Goal: Transaction & Acquisition: Book appointment/travel/reservation

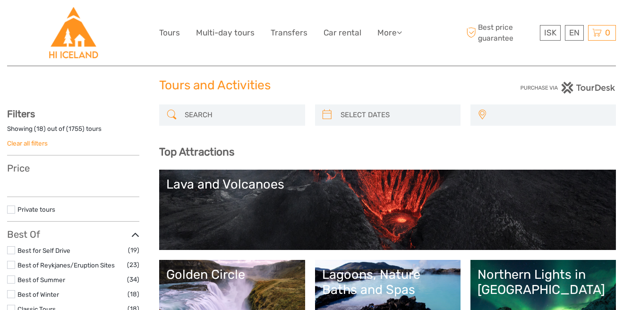
scroll to position [29, 0]
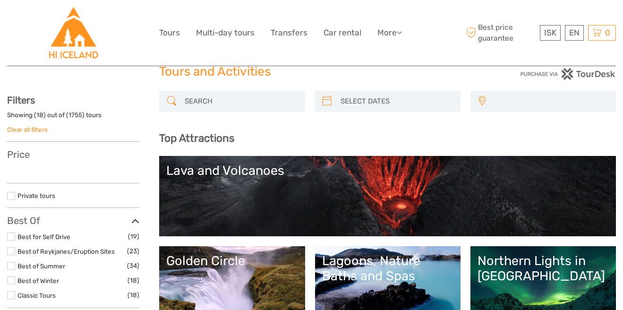
select select
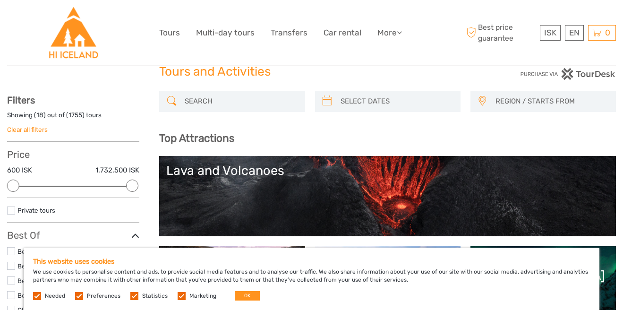
click at [379, 99] on input "search" at bounding box center [396, 101] width 119 height 17
type input "[DATE]"
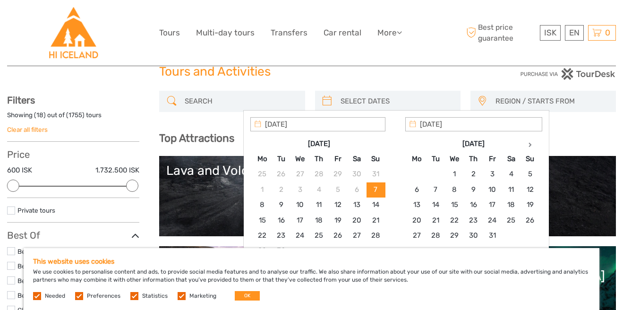
scroll to position [0, 0]
type input "[DATE]"
click at [378, 70] on h1 "Tours and Activities" at bounding box center [311, 71] width 304 height 15
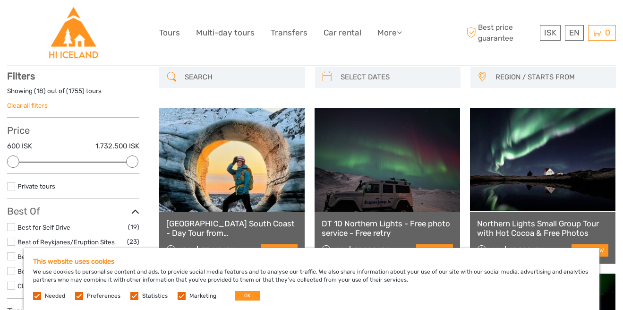
scroll to position [54, 0]
click at [376, 81] on input "search" at bounding box center [396, 76] width 119 height 17
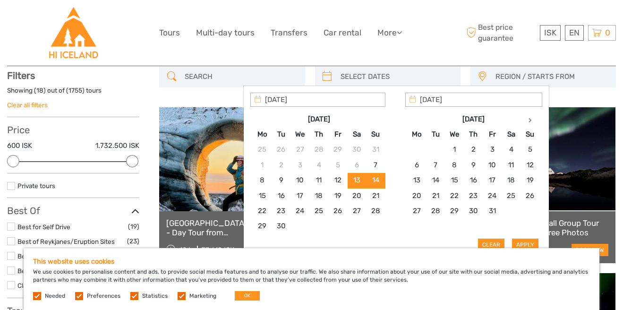
type input "[DATE]"
click at [519, 243] on button "Apply" at bounding box center [525, 244] width 26 height 12
type input "[DATE] - [DATE]"
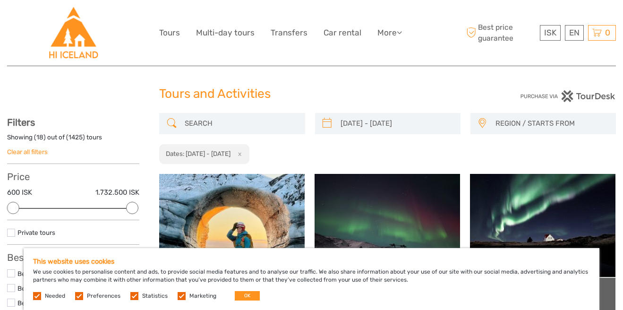
scroll to position [5, 0]
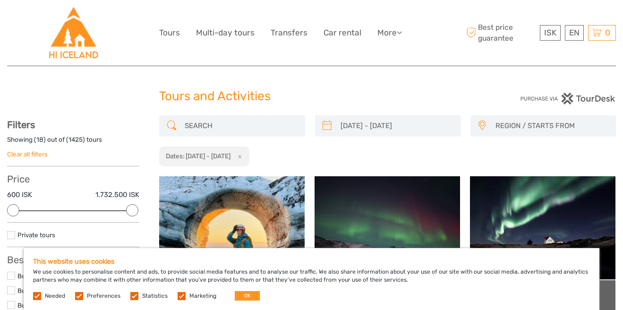
click at [523, 123] on span "REGION / STARTS FROM" at bounding box center [551, 126] width 120 height 16
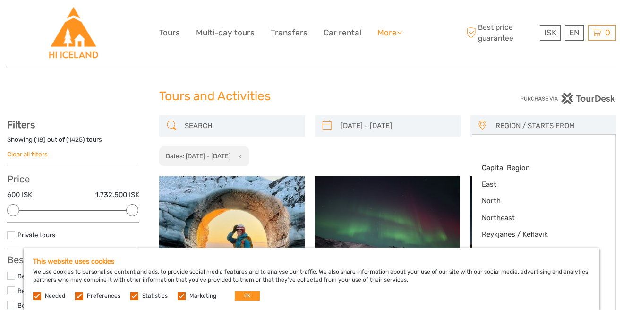
click at [383, 32] on link "More" at bounding box center [389, 33] width 25 height 14
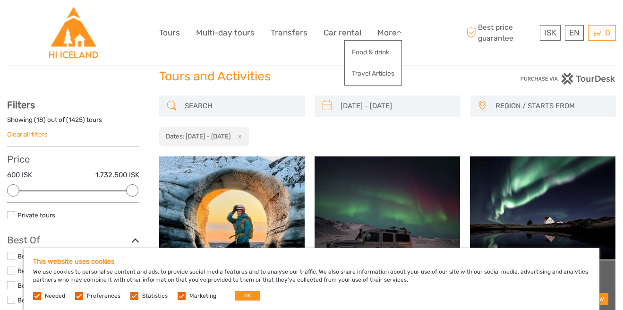
scroll to position [0, 0]
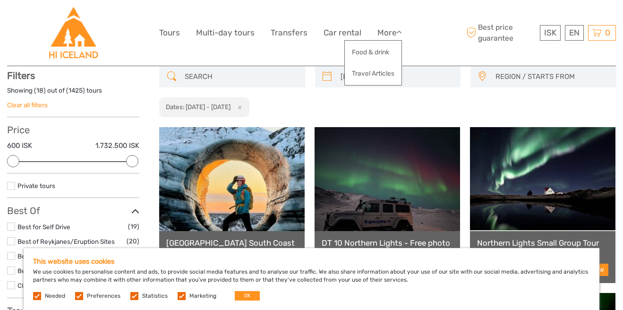
scroll to position [53, 0]
